Goal: Information Seeking & Learning: Learn about a topic

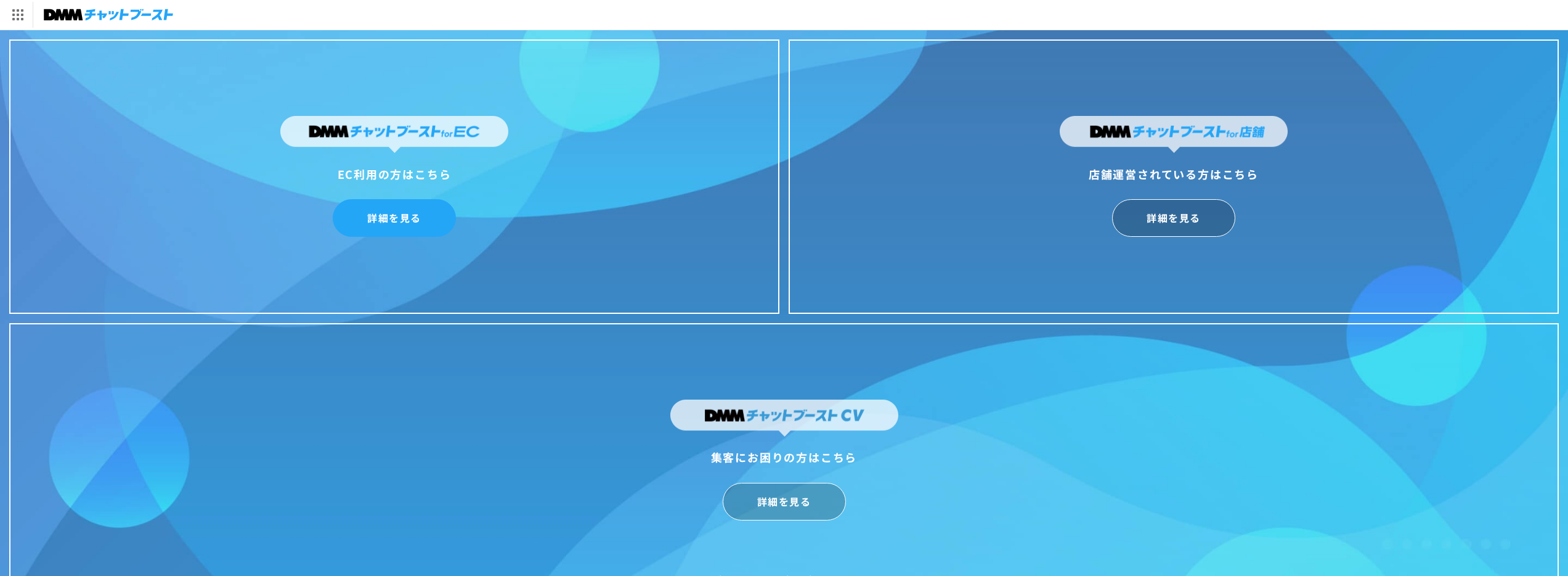
click at [426, 224] on link "詳細を見る" at bounding box center [394, 218] width 123 height 38
click at [1167, 222] on link "詳細を見る" at bounding box center [1174, 218] width 123 height 38
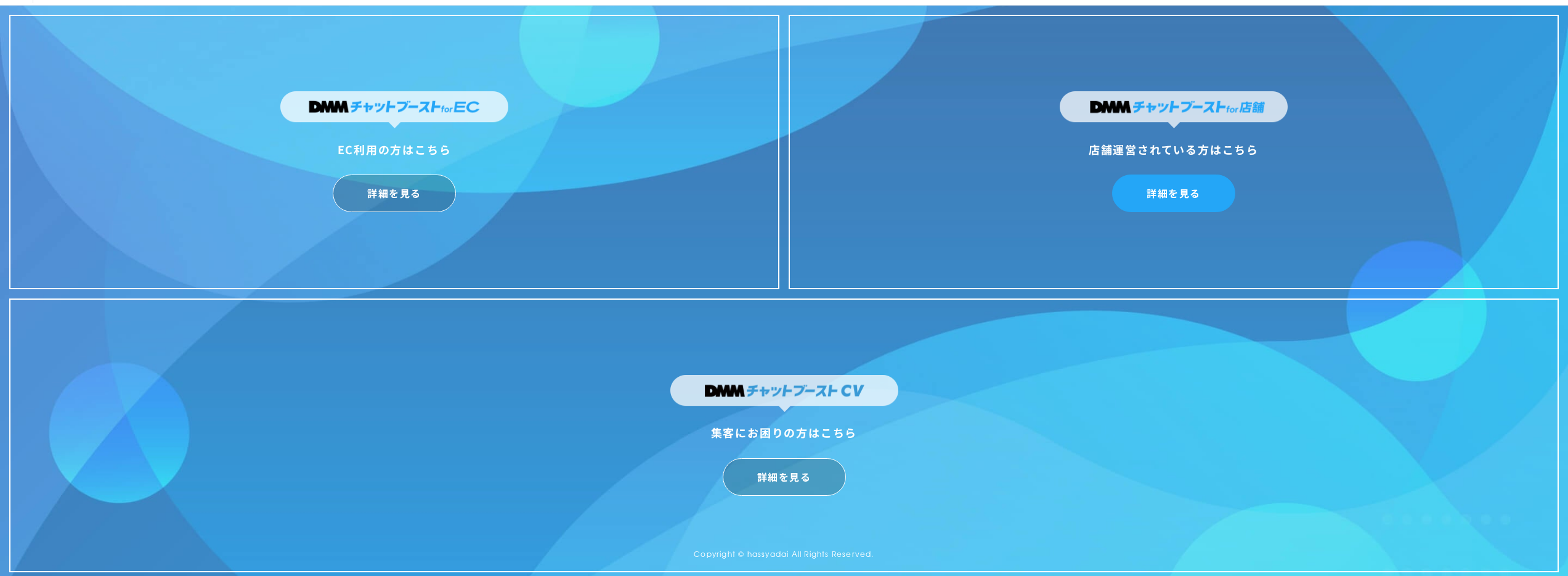
scroll to position [30, 0]
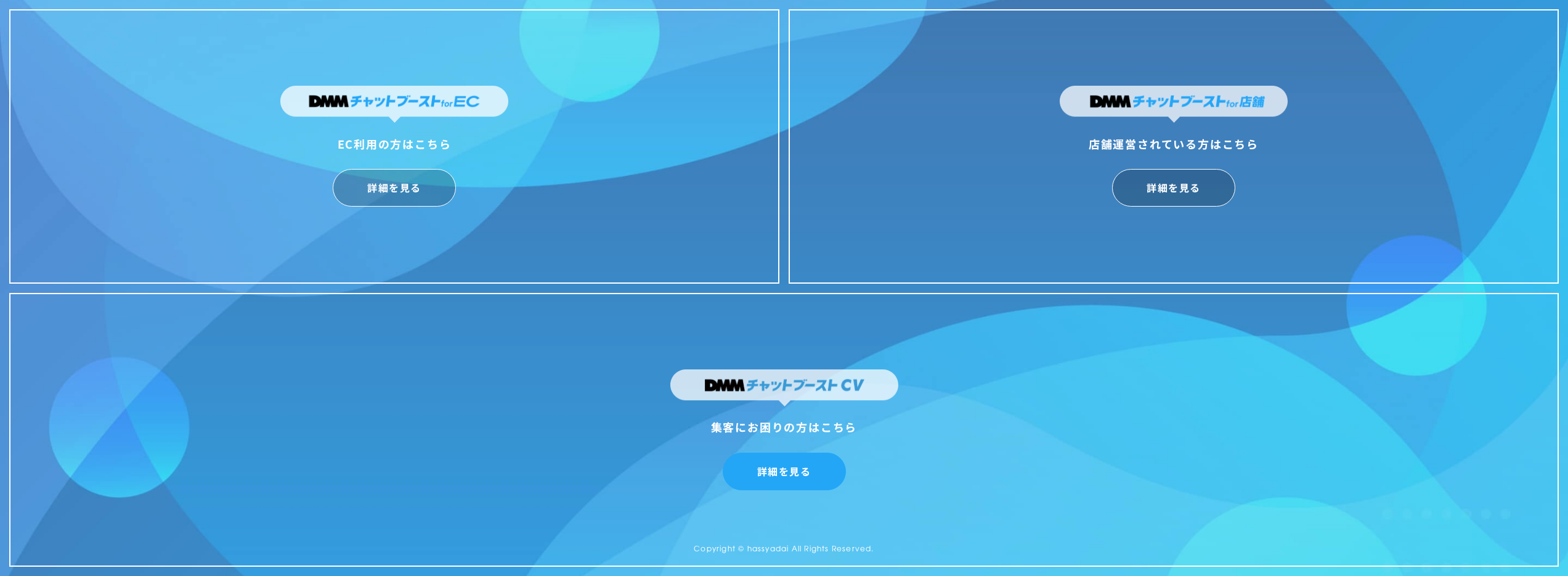
click at [760, 474] on link "詳細を見る" at bounding box center [784, 472] width 123 height 38
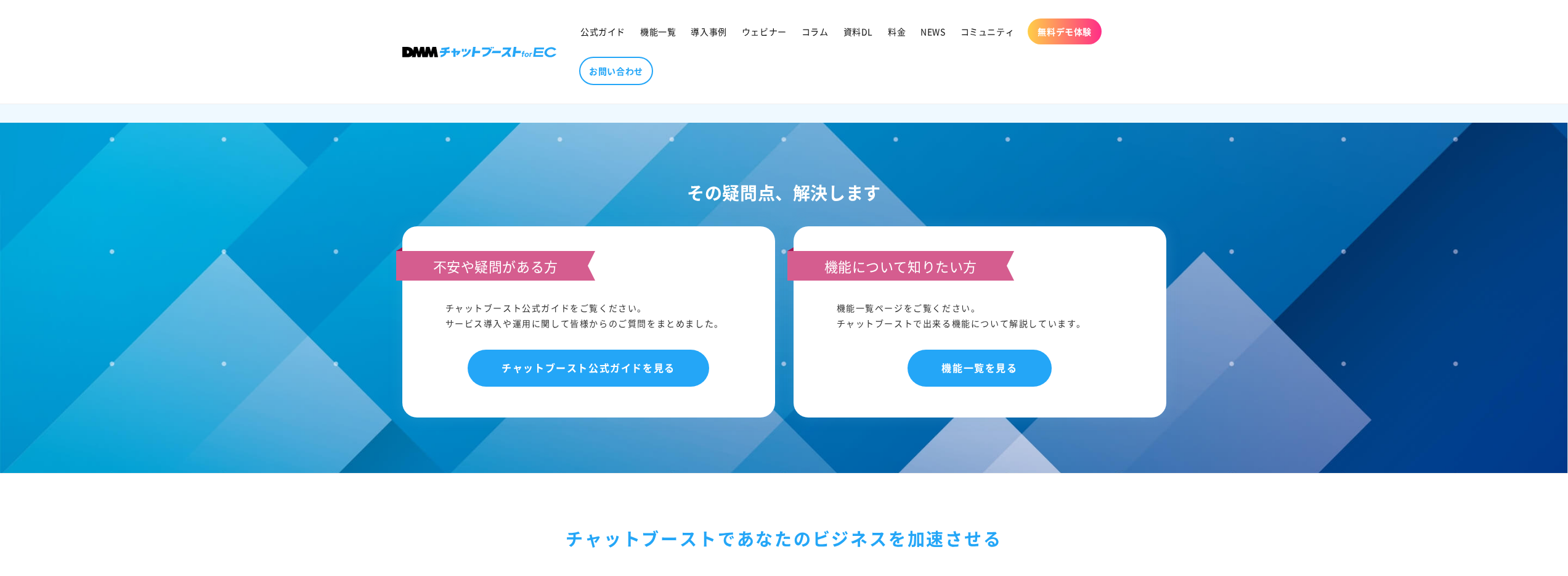
scroll to position [6398, 0]
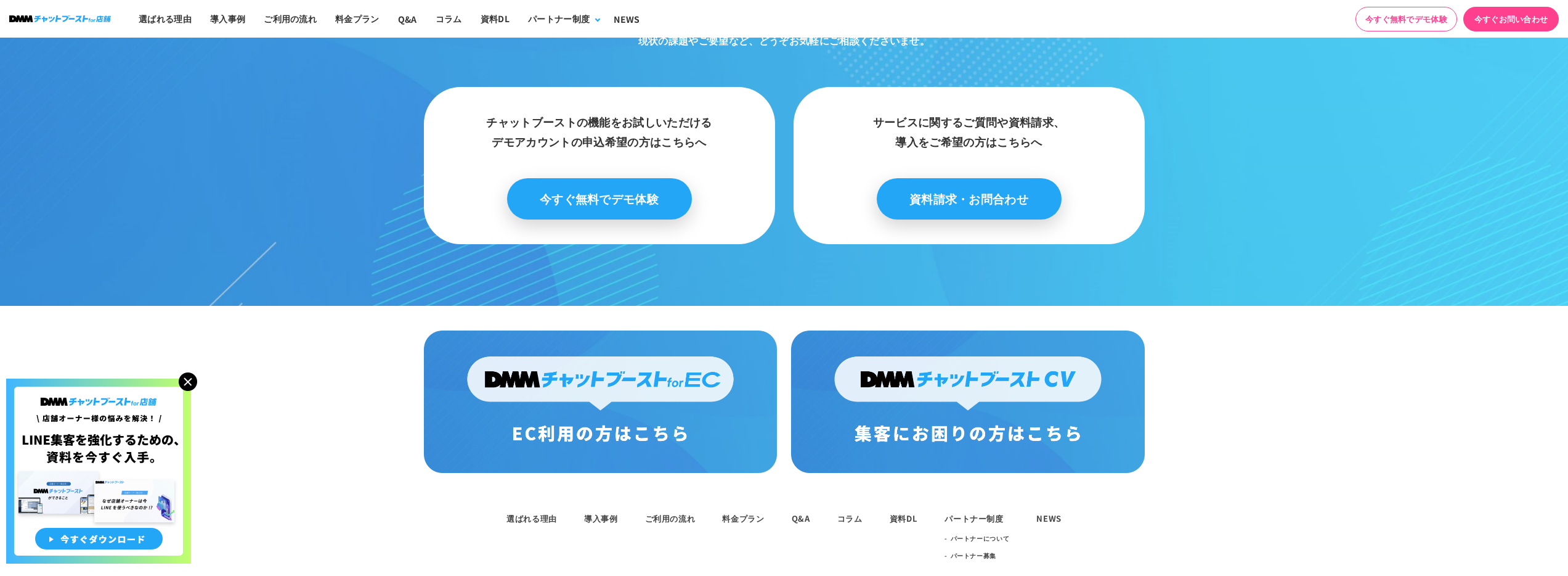
scroll to position [6426, 0]
